Goal: Transaction & Acquisition: Book appointment/travel/reservation

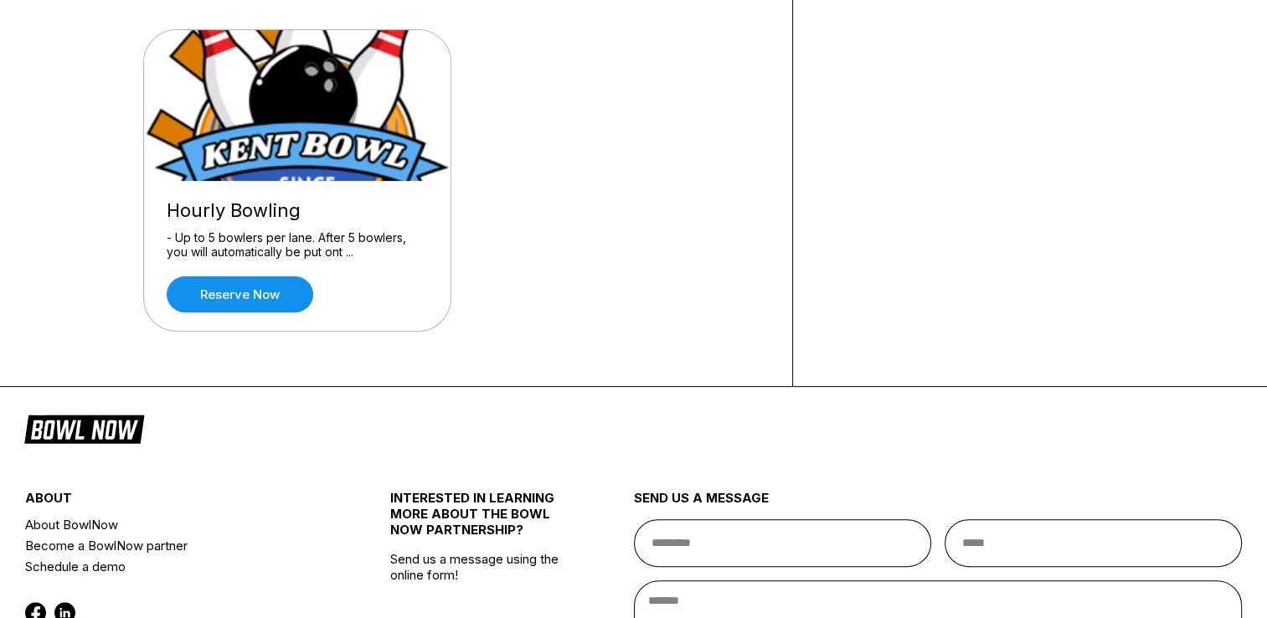
scroll to position [586, 0]
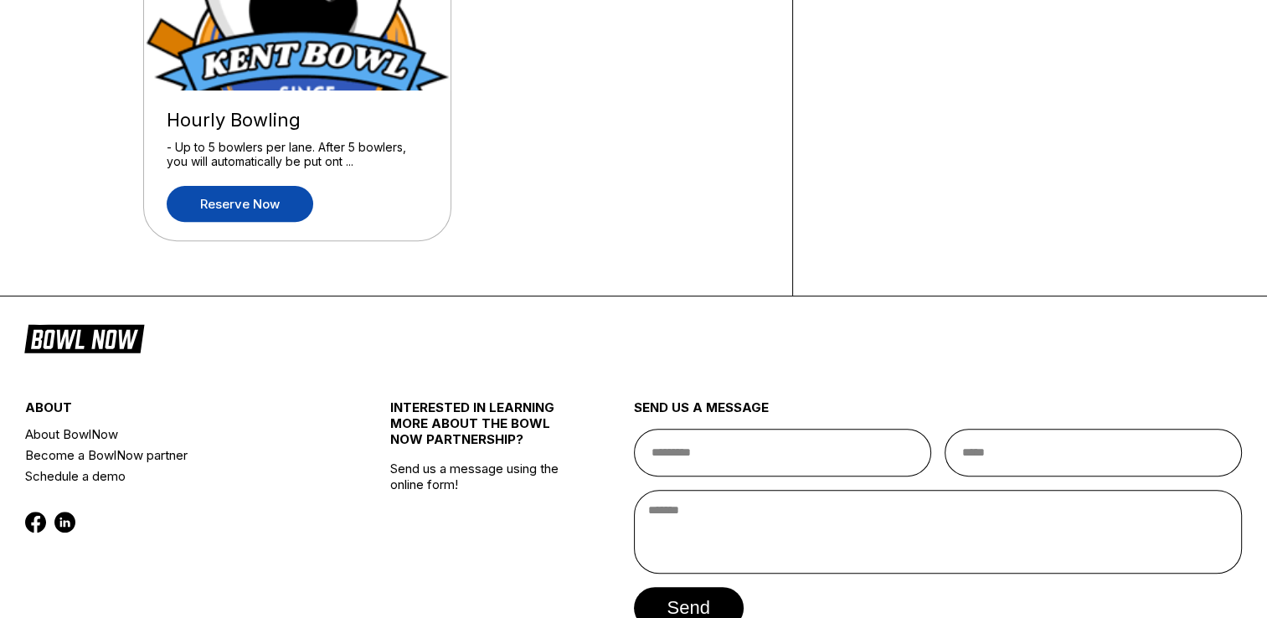
click at [188, 198] on link "Reserve now" at bounding box center [240, 204] width 147 height 36
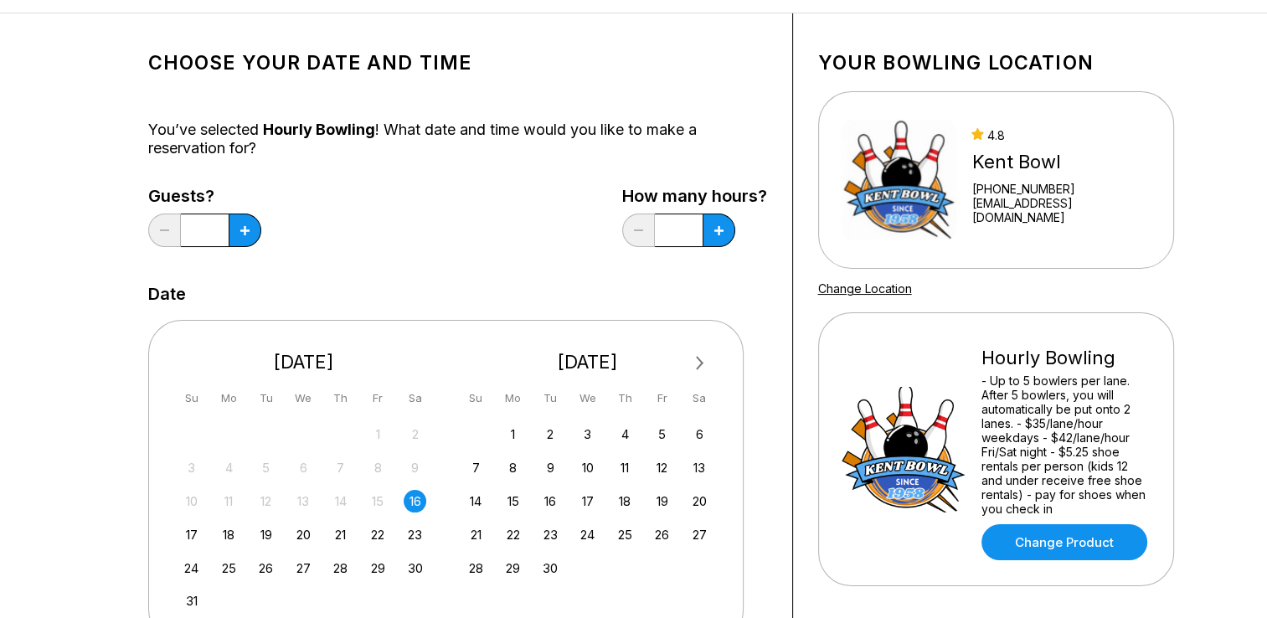
scroll to position [168, 0]
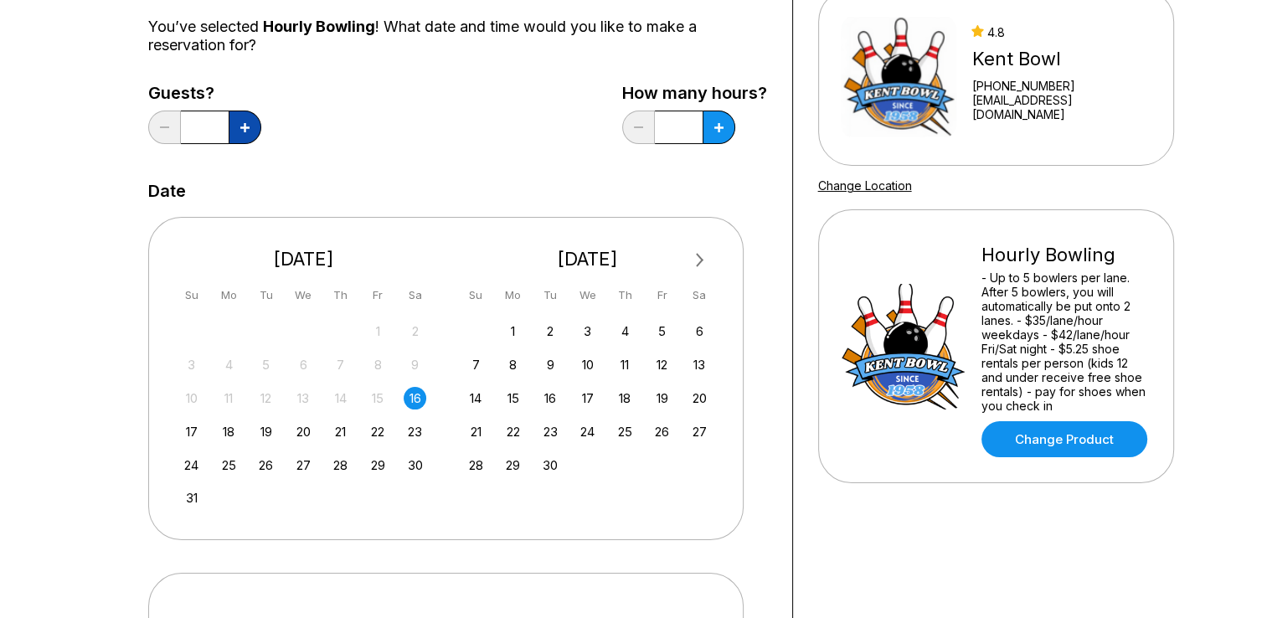
click at [248, 126] on icon at bounding box center [244, 127] width 9 height 9
type input "*"
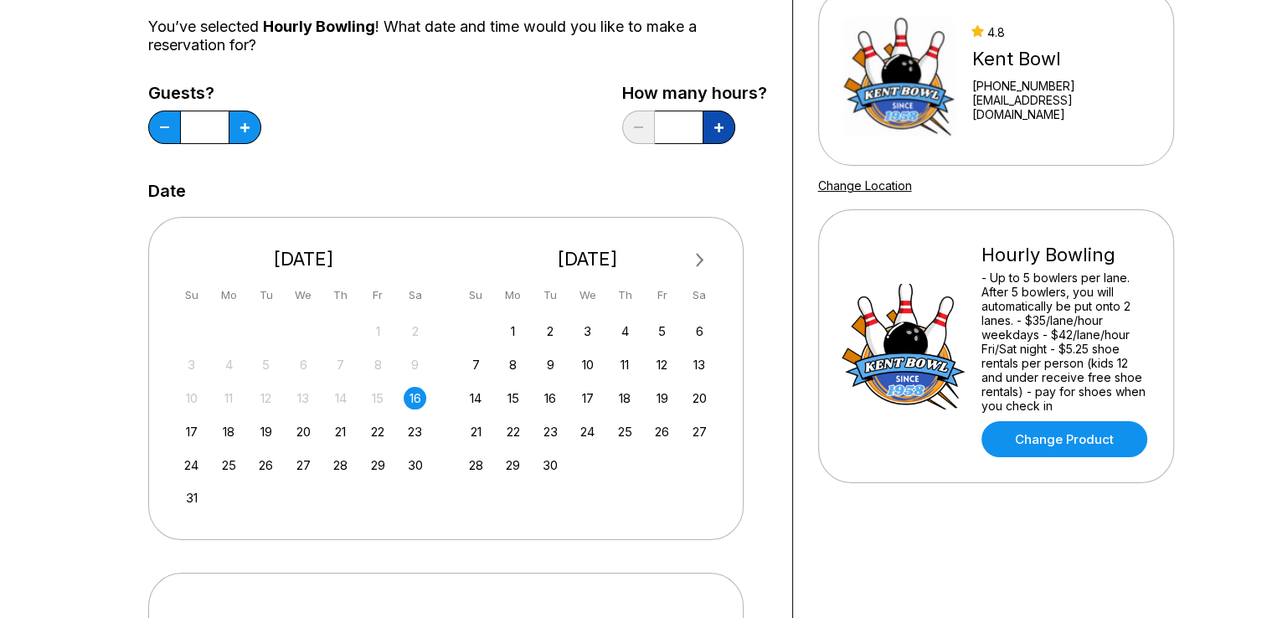
click at [261, 132] on button at bounding box center [245, 128] width 33 height 34
type input "*"
click at [269, 434] on div "19" at bounding box center [266, 431] width 23 height 23
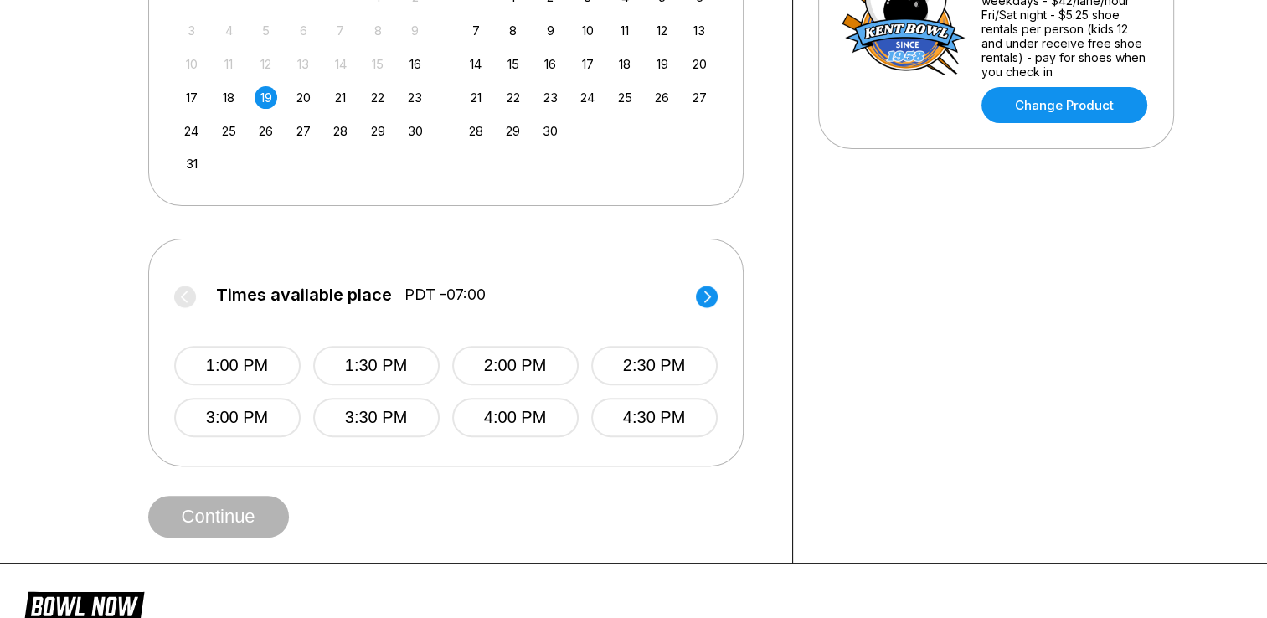
scroll to position [503, 0]
click at [704, 297] on circle at bounding box center [707, 296] width 22 height 22
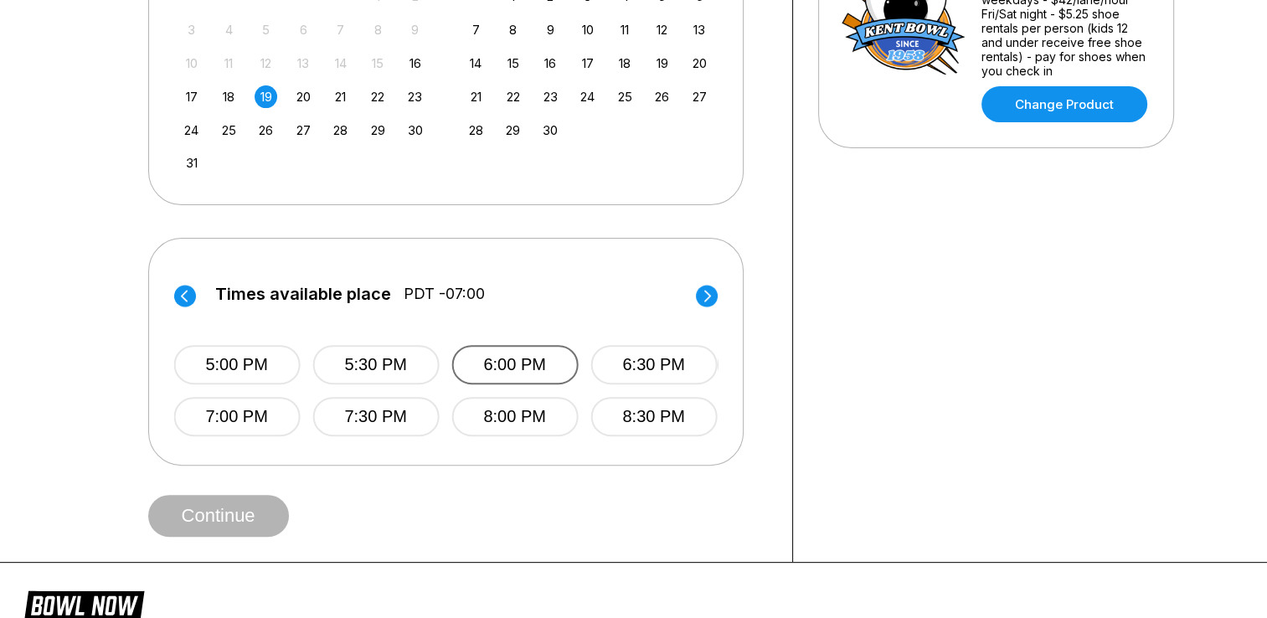
click at [477, 362] on button "6:00 PM" at bounding box center [514, 364] width 126 height 39
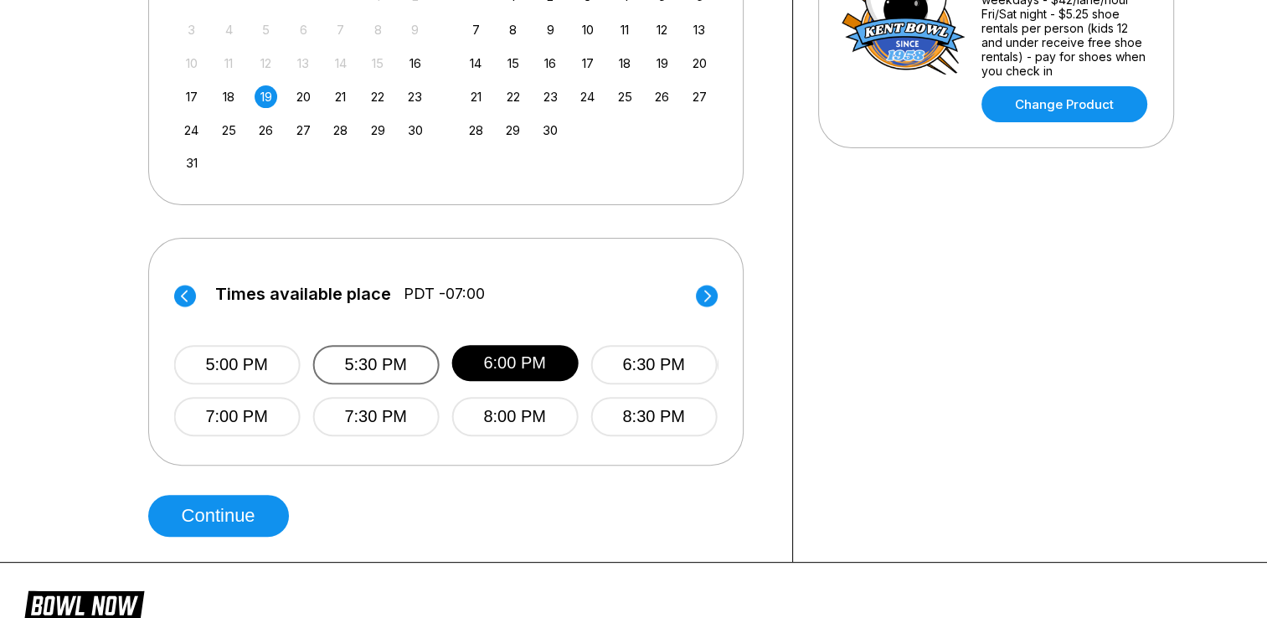
click at [414, 365] on button "5:30 PM" at bounding box center [375, 364] width 126 height 39
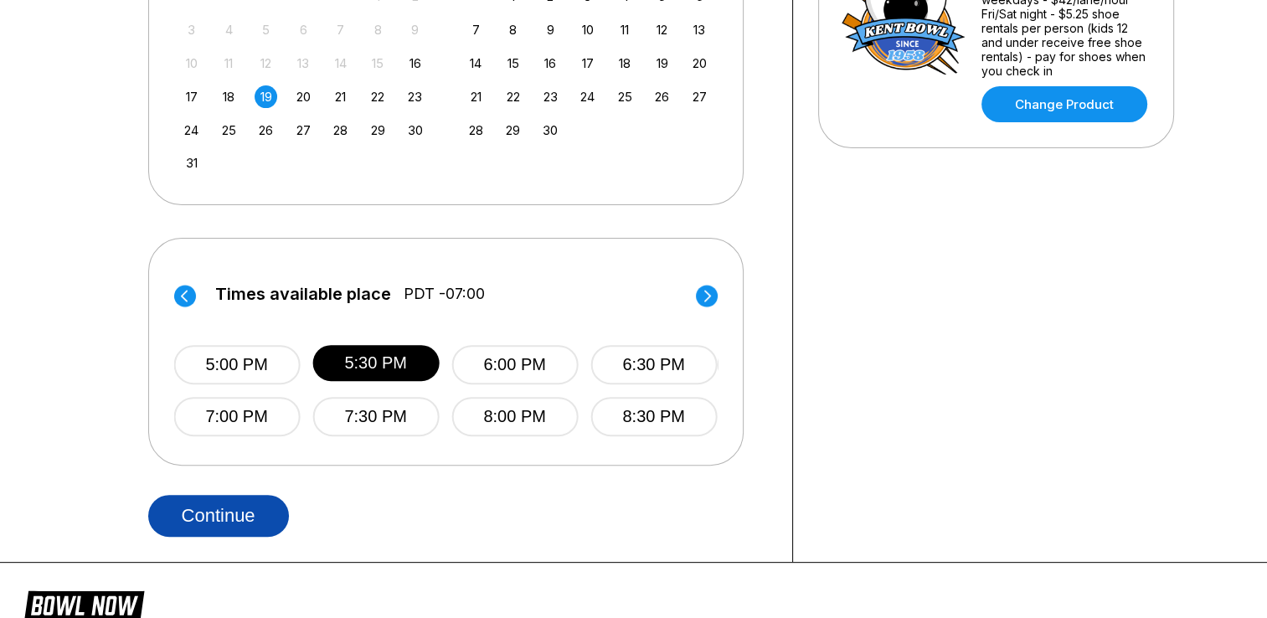
click at [189, 525] on button "Continue" at bounding box center [218, 516] width 141 height 42
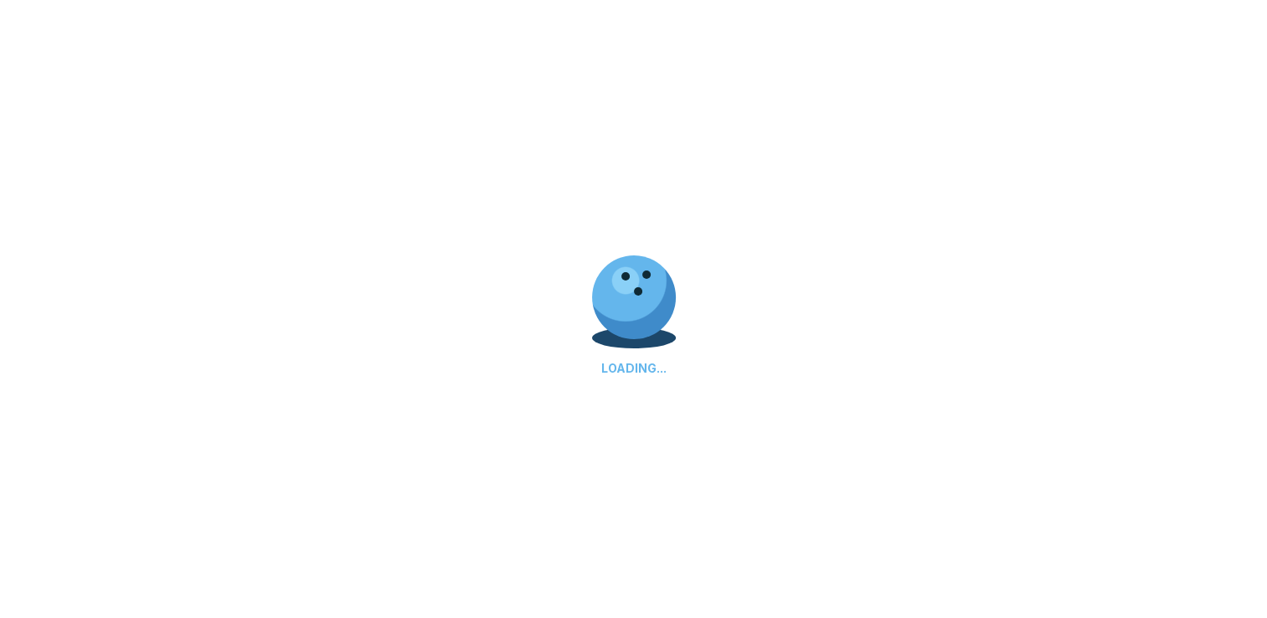
select select "**"
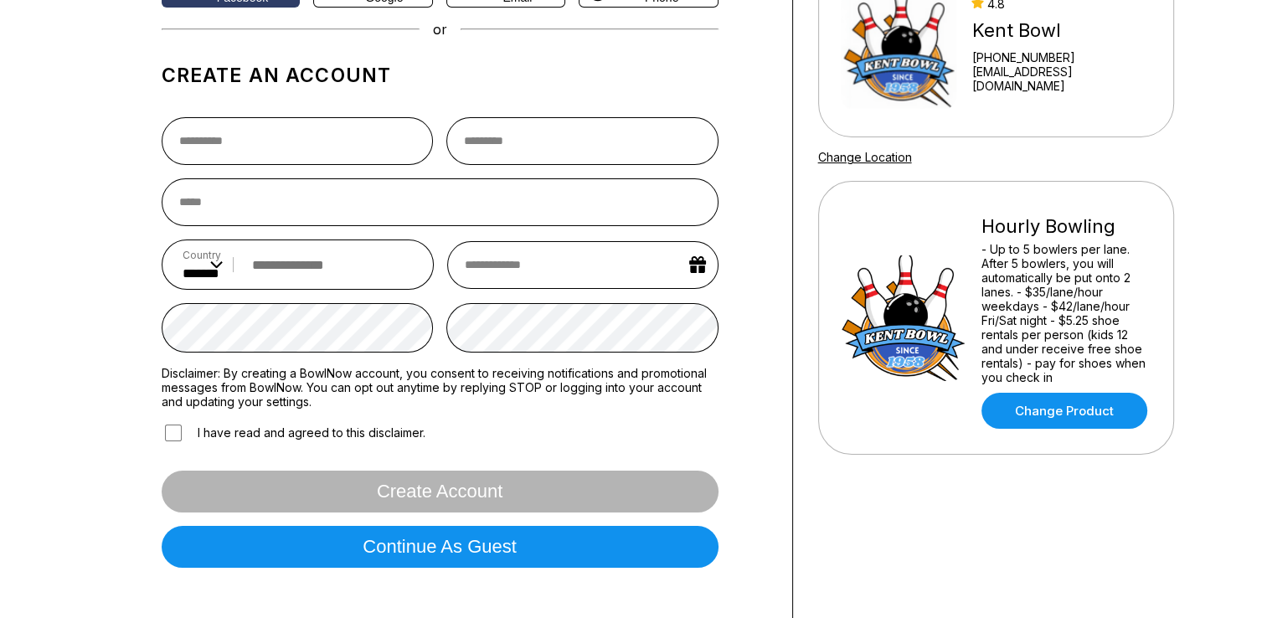
scroll to position [168, 0]
